Goal: Check status

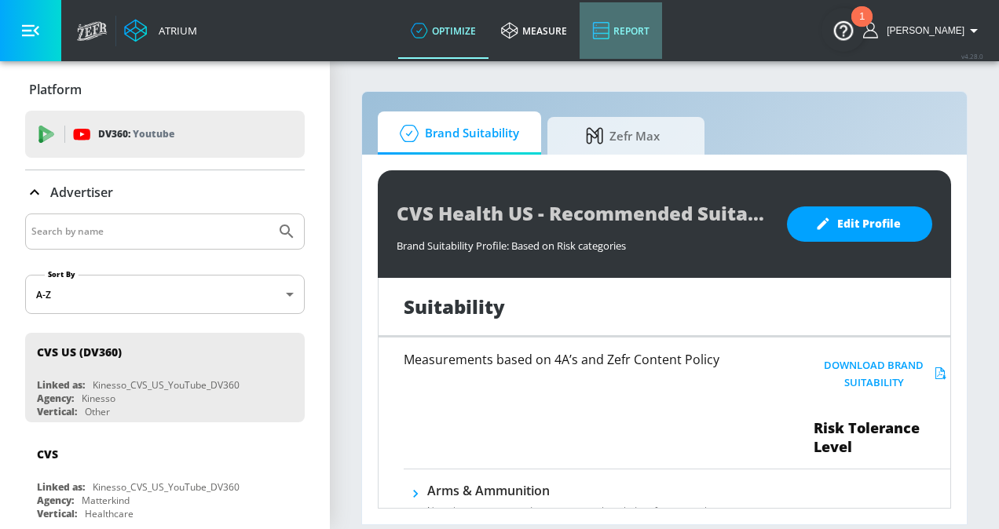
click at [635, 32] on link "Report" at bounding box center [620, 30] width 82 height 57
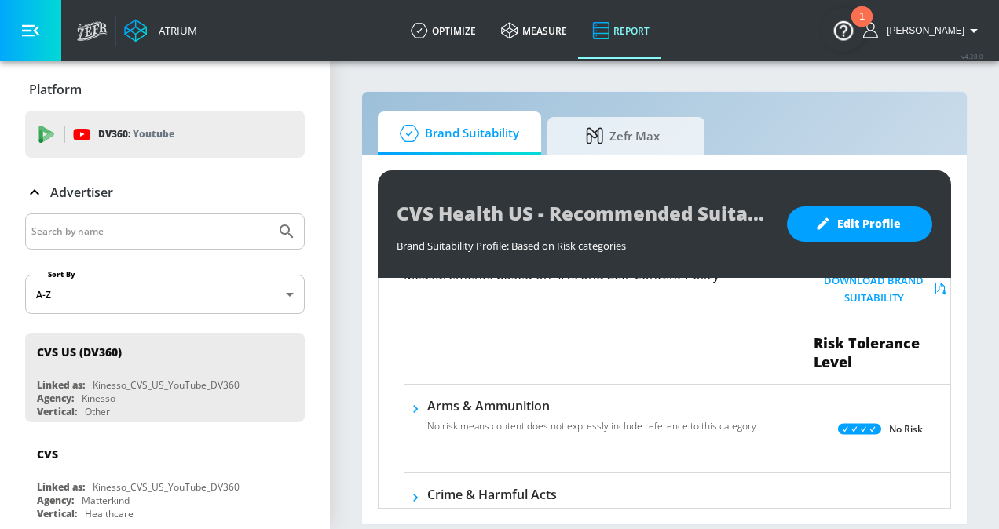
scroll to position [220, 0]
